Goal: Navigation & Orientation: Find specific page/section

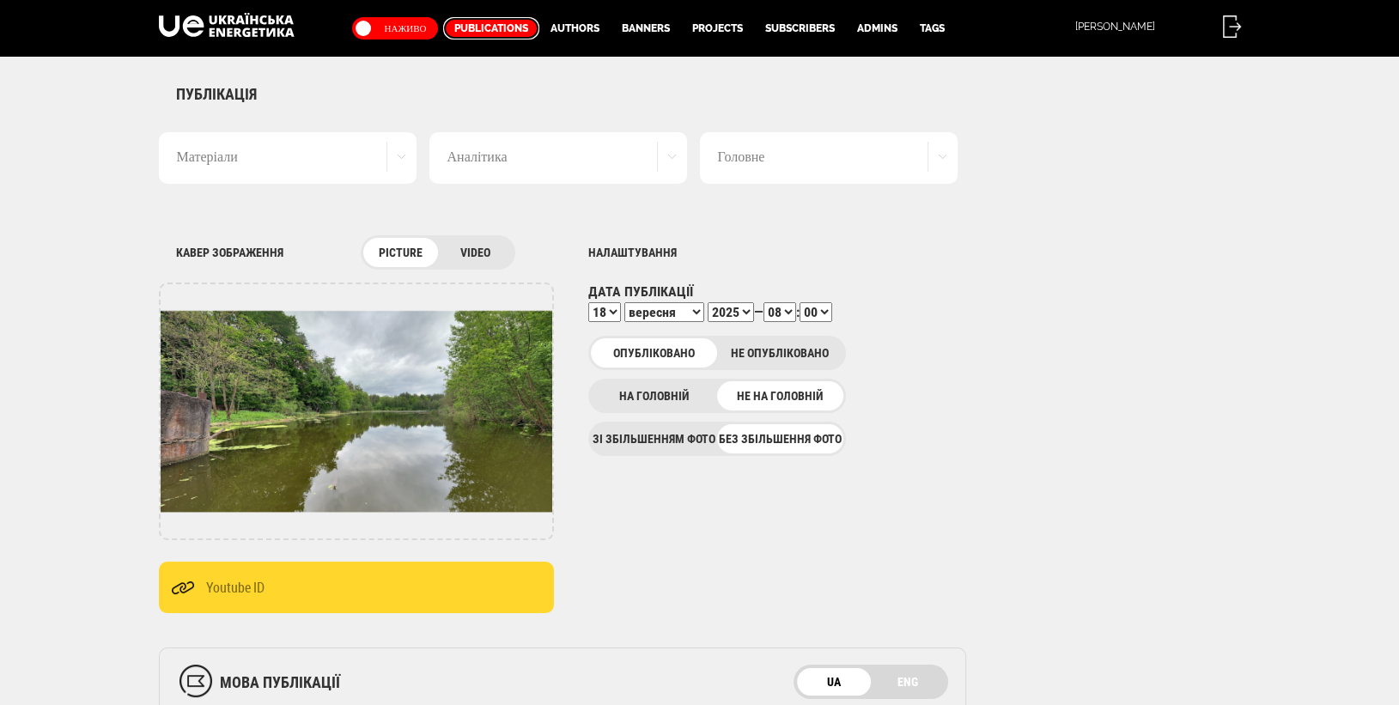
click at [495, 28] on link "Publications" at bounding box center [491, 28] width 96 height 22
click at [485, 27] on link "Publications" at bounding box center [491, 28] width 96 height 22
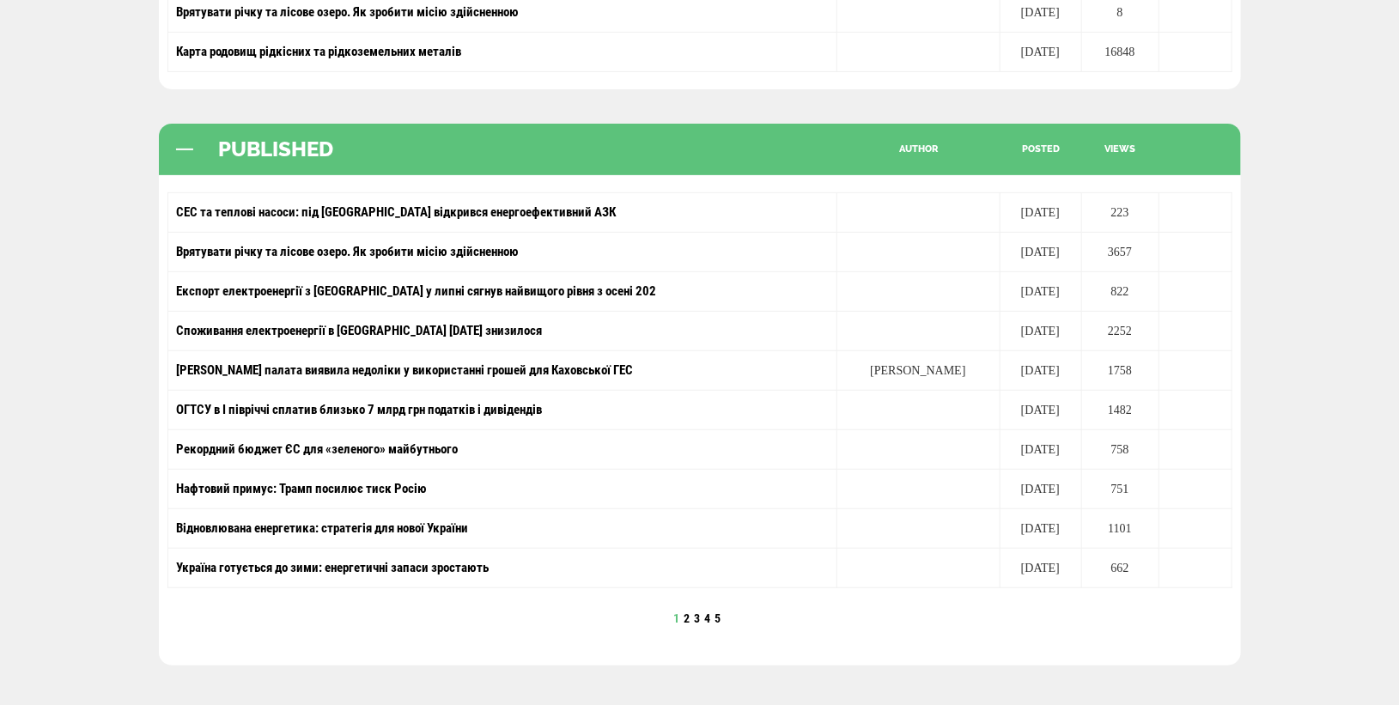
scroll to position [275, 0]
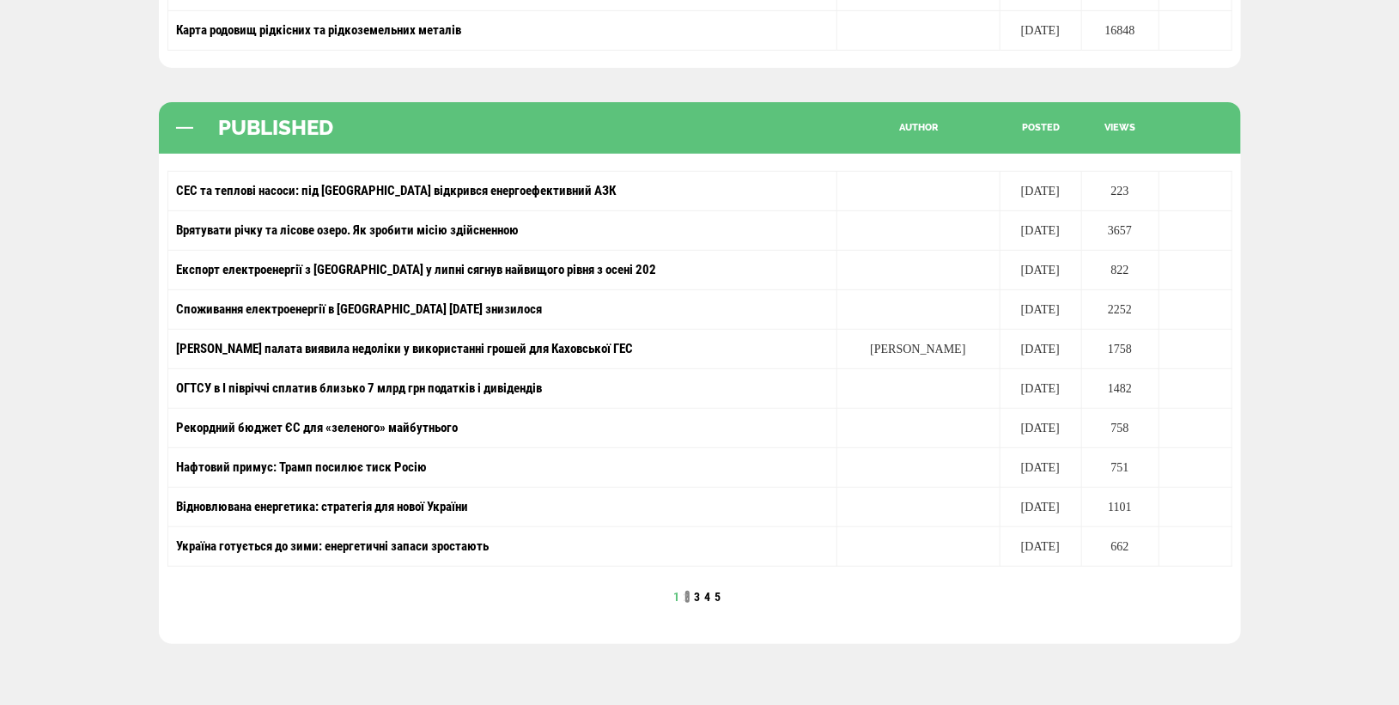
click at [687, 591] on link "2" at bounding box center [687, 597] width 6 height 14
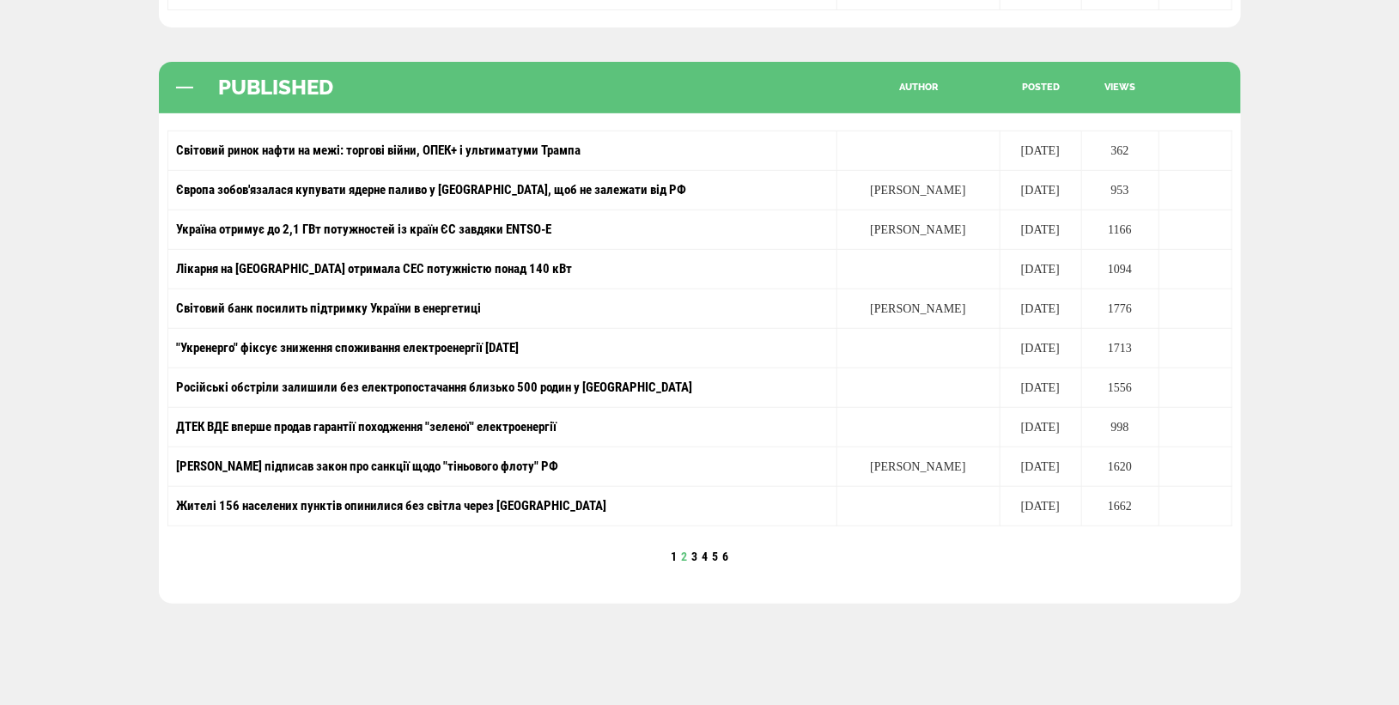
scroll to position [319, 0]
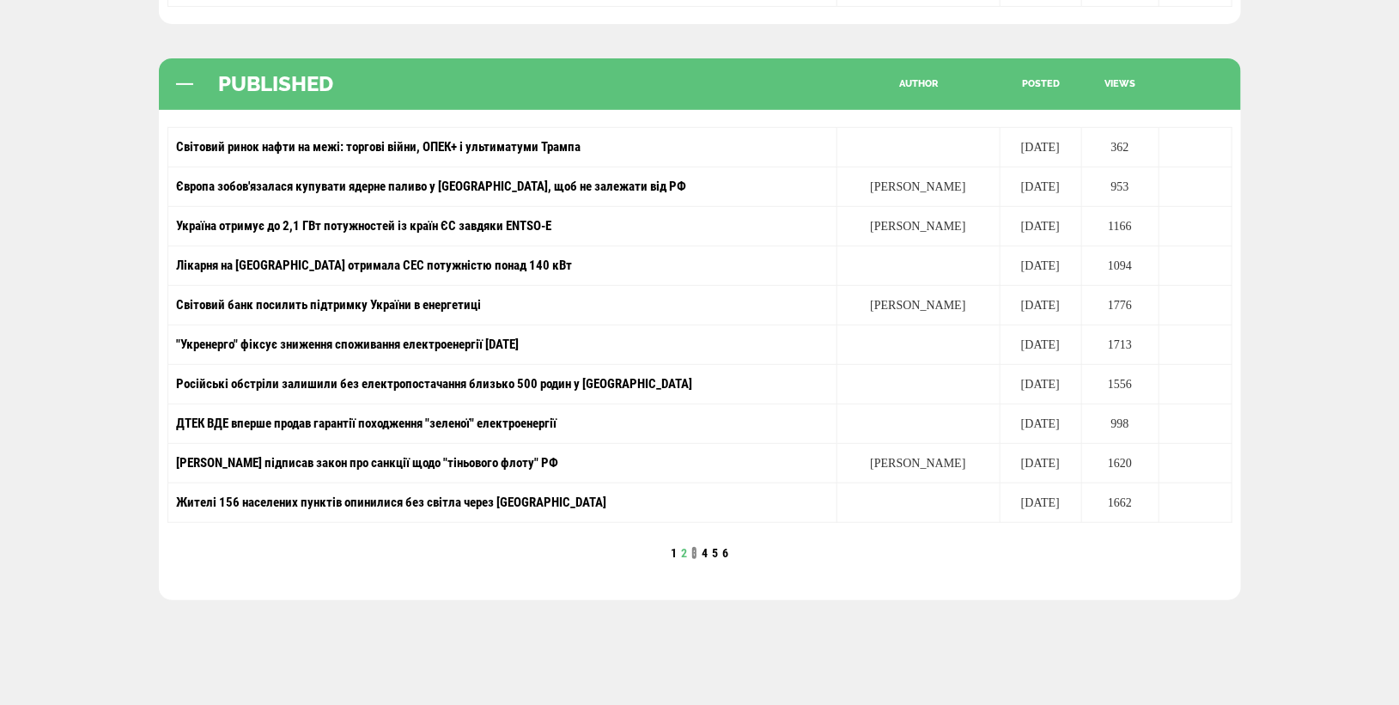
click at [694, 547] on link "3" at bounding box center [694, 553] width 6 height 14
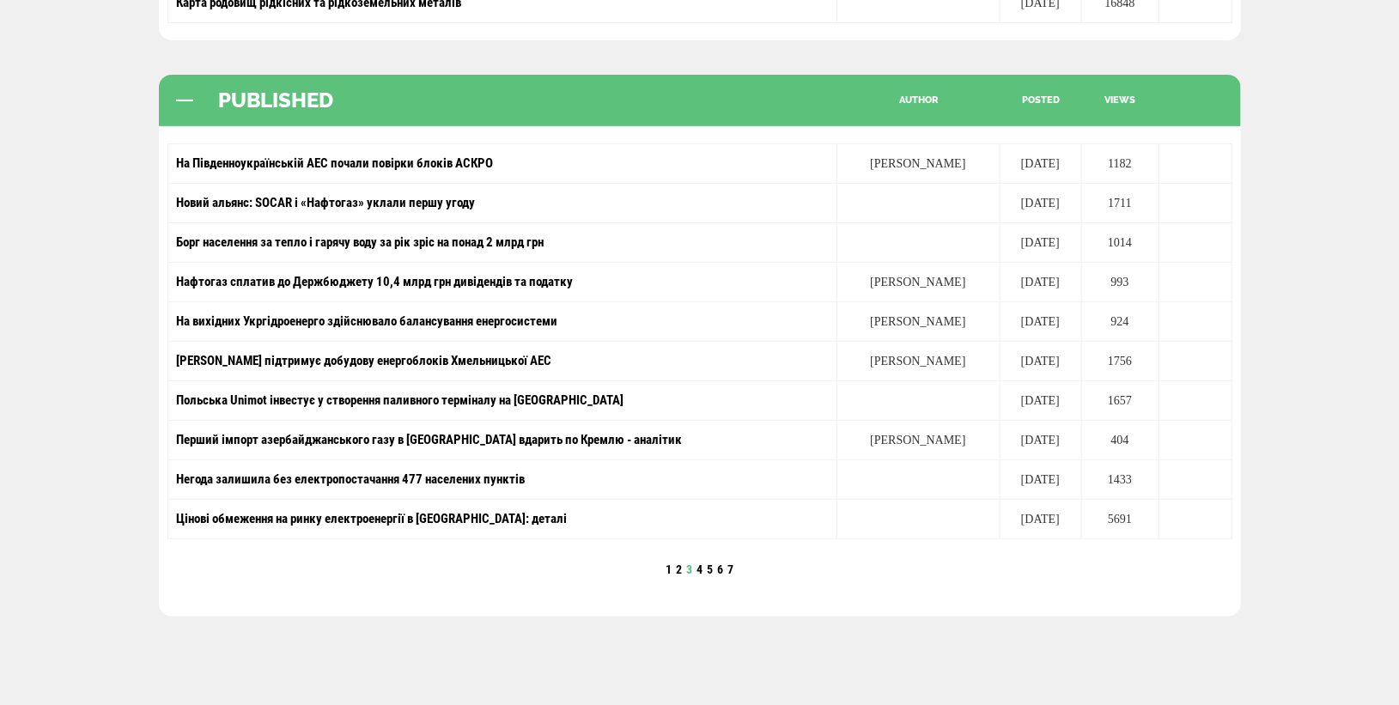
scroll to position [330, 0]
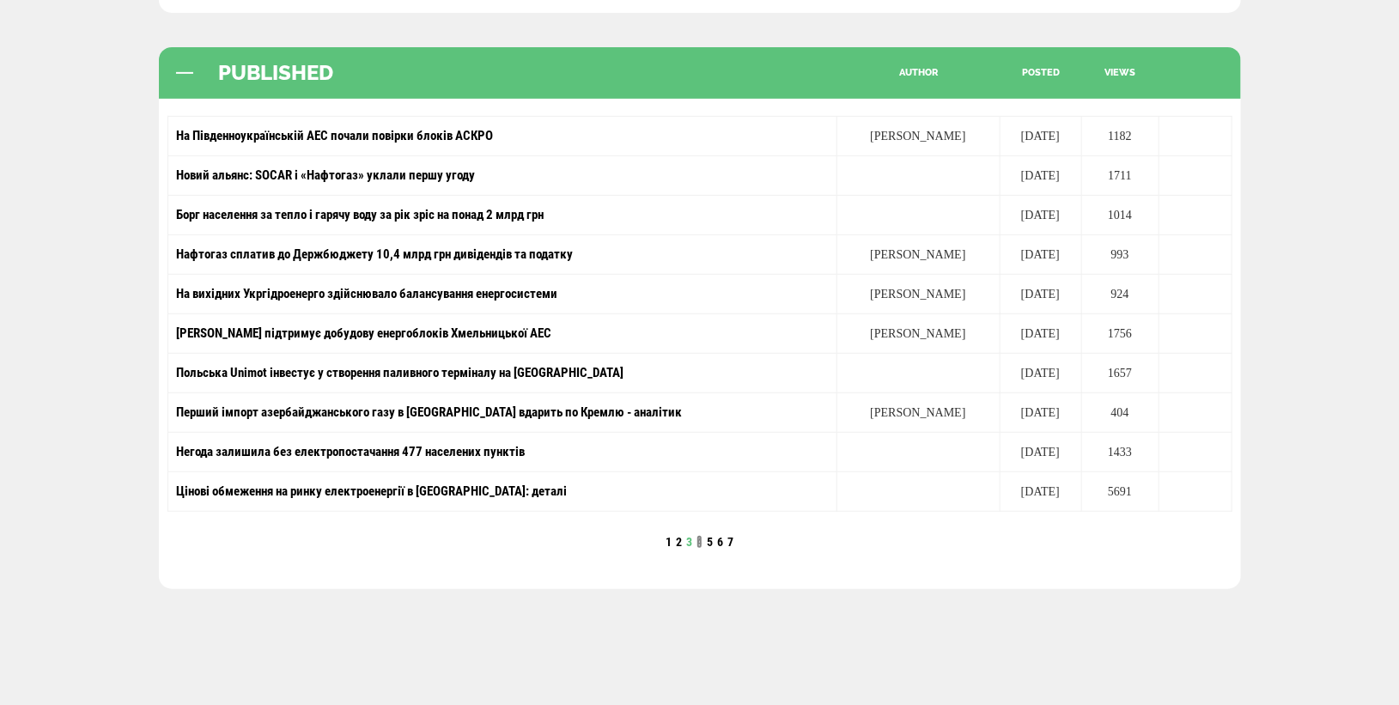
click at [699, 535] on link "4" at bounding box center [699, 542] width 6 height 14
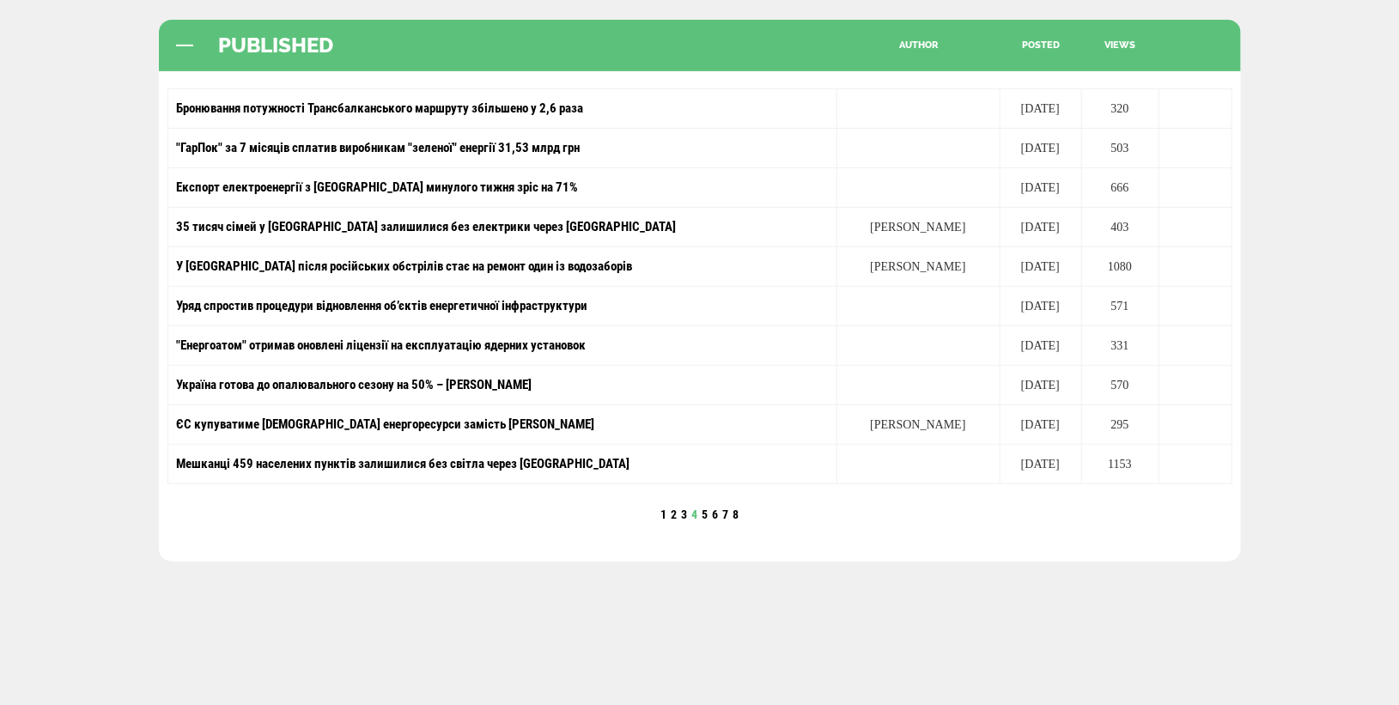
scroll to position [361, 0]
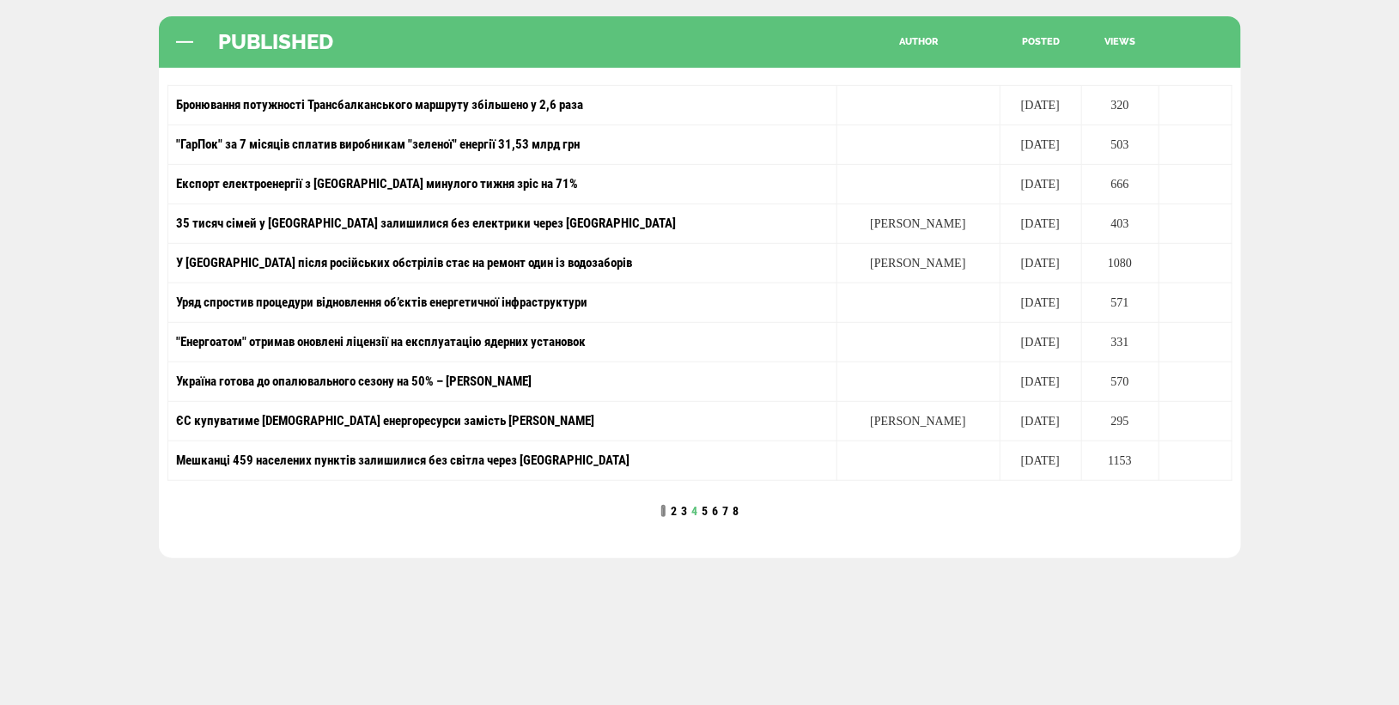
click at [663, 504] on link "1" at bounding box center [663, 511] width 6 height 14
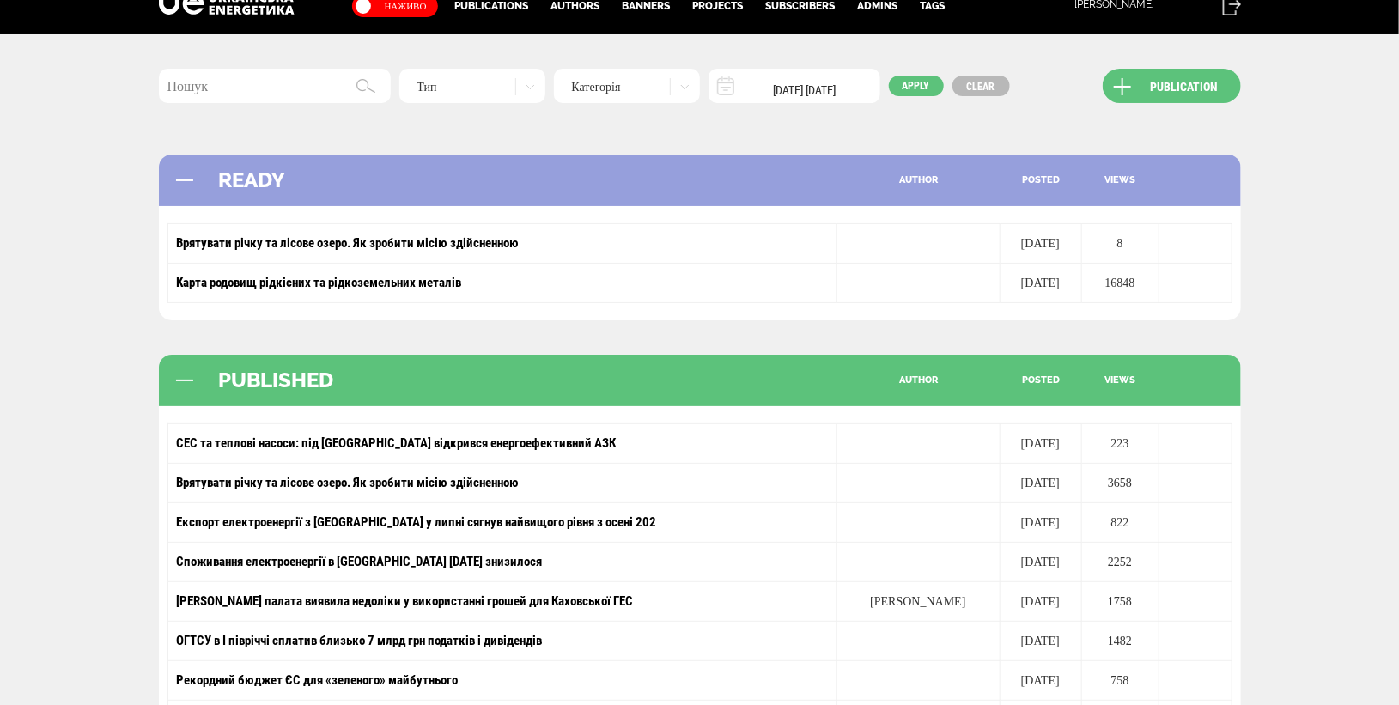
scroll to position [26, 0]
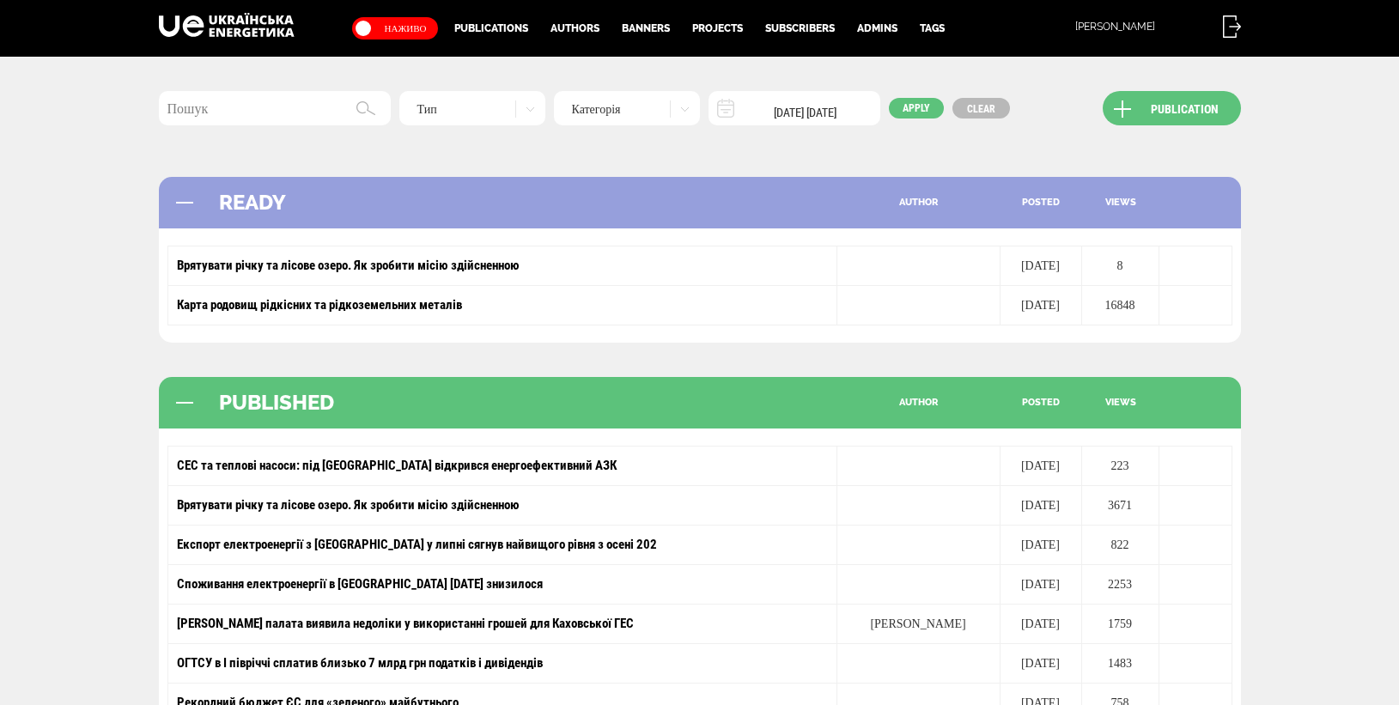
scroll to position [26, 0]
